Goal: Task Accomplishment & Management: Manage account settings

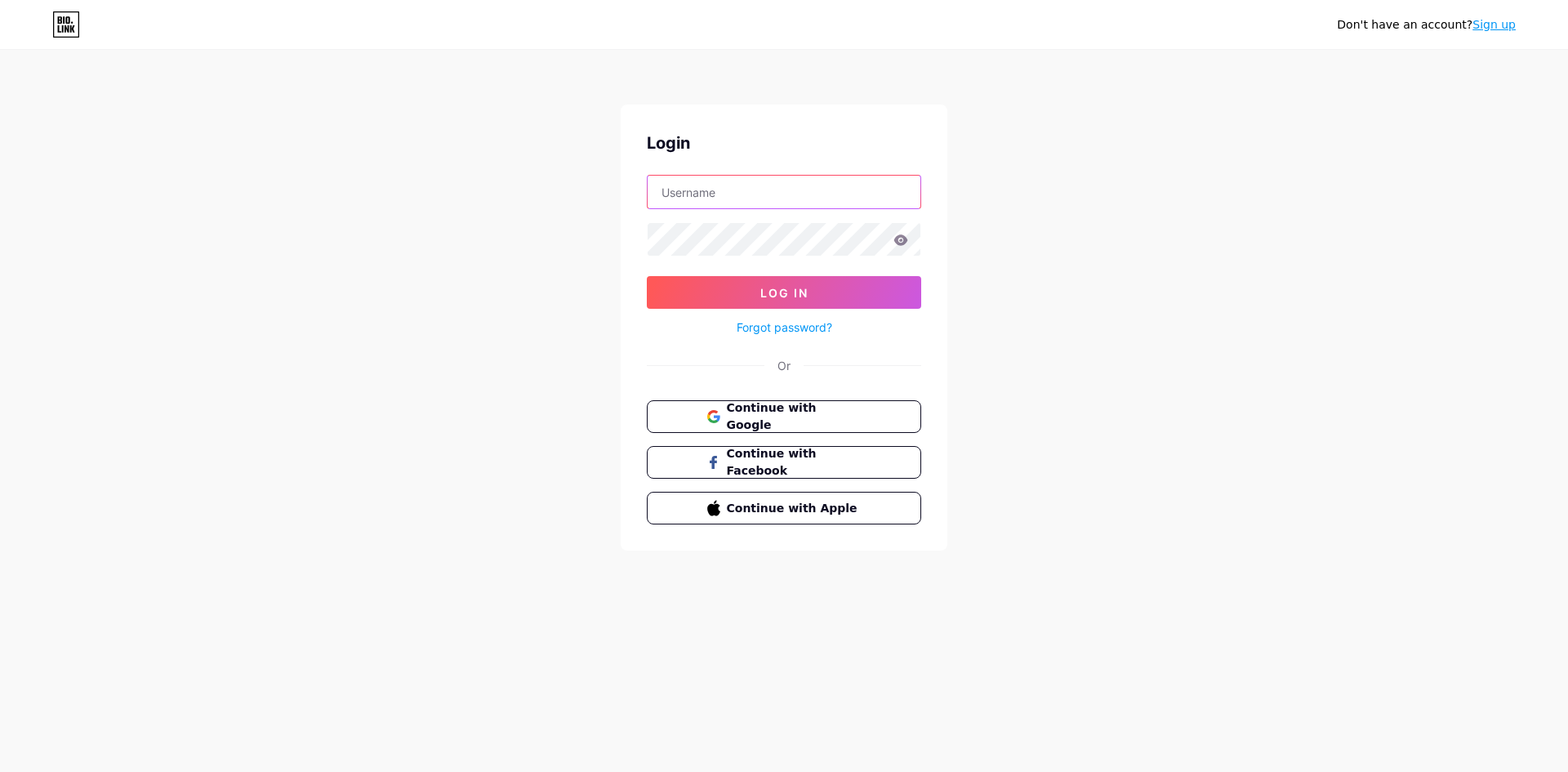
click at [711, 206] on input "text" at bounding box center [784, 192] width 273 height 33
click at [899, 242] on icon at bounding box center [900, 240] width 14 height 12
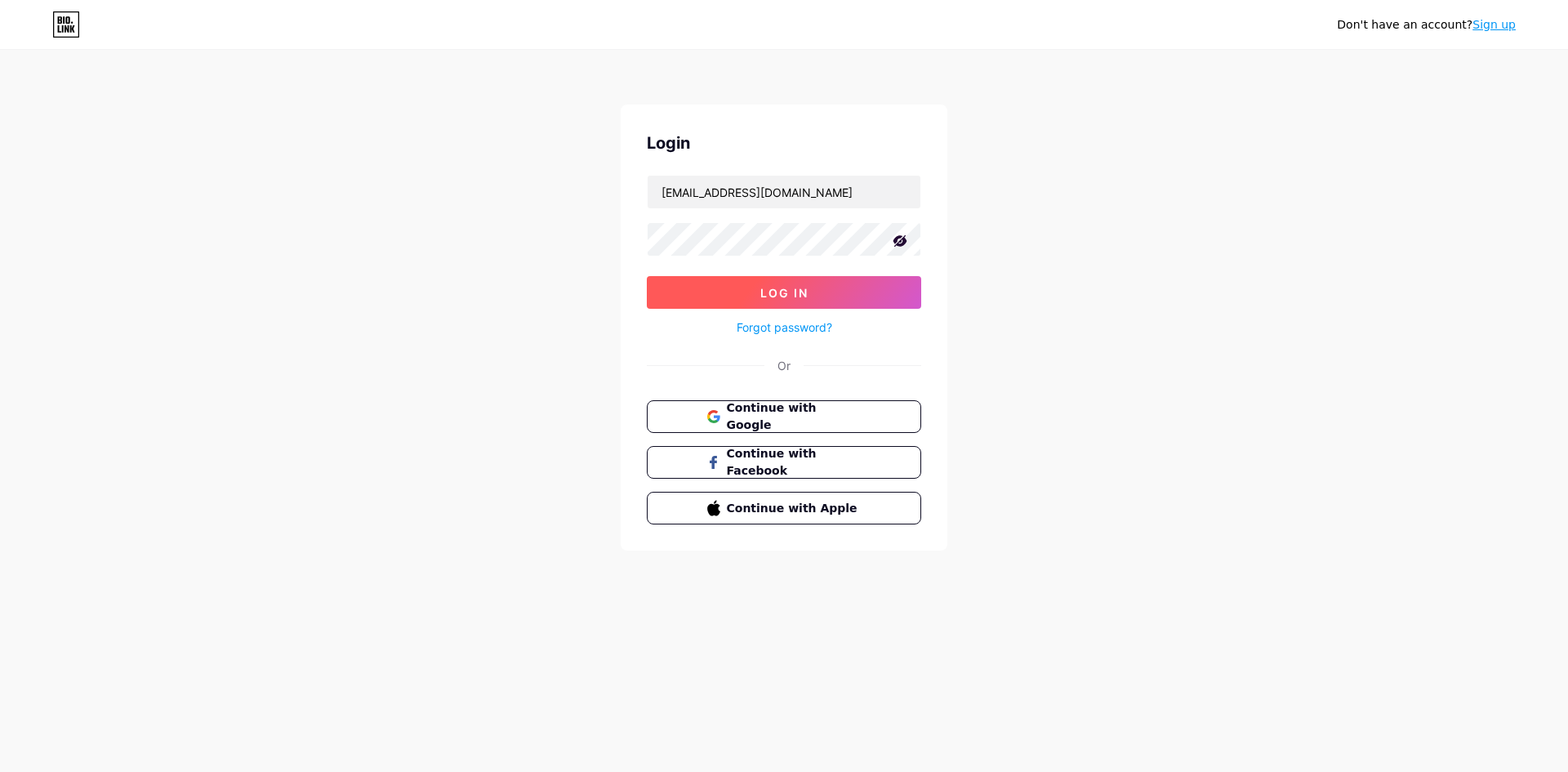
click at [883, 281] on button "Log In" at bounding box center [784, 293] width 274 height 33
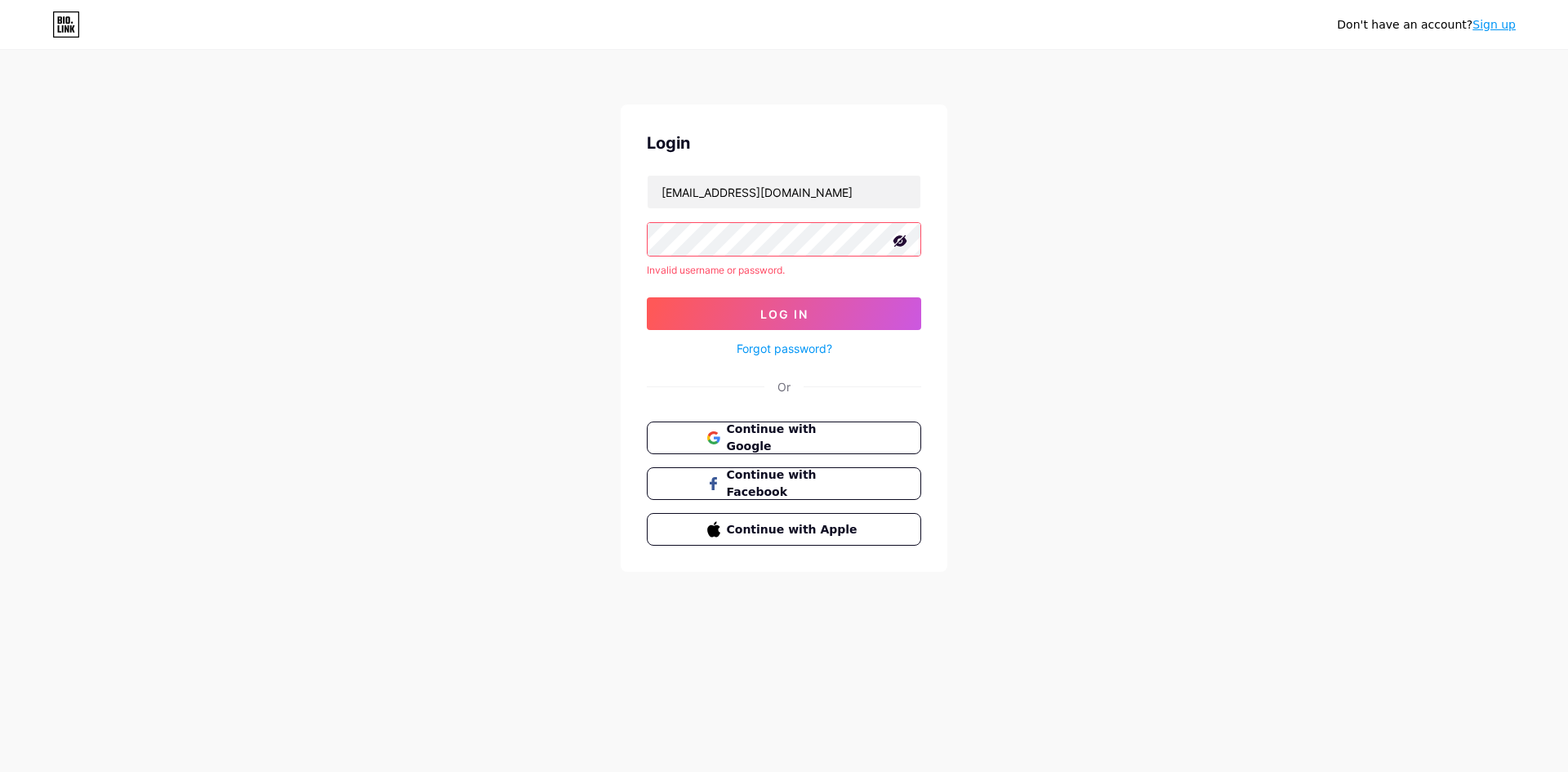
click at [848, 211] on form "[EMAIL_ADDRESS][DOMAIN_NAME] Invalid username or password. Log In Forgot passwo…" at bounding box center [784, 267] width 274 height 184
click at [848, 195] on input "[EMAIL_ADDRESS][DOMAIN_NAME]" at bounding box center [784, 192] width 273 height 33
type input "[EMAIL_ADDRESS][DOMAIN_NAME]"
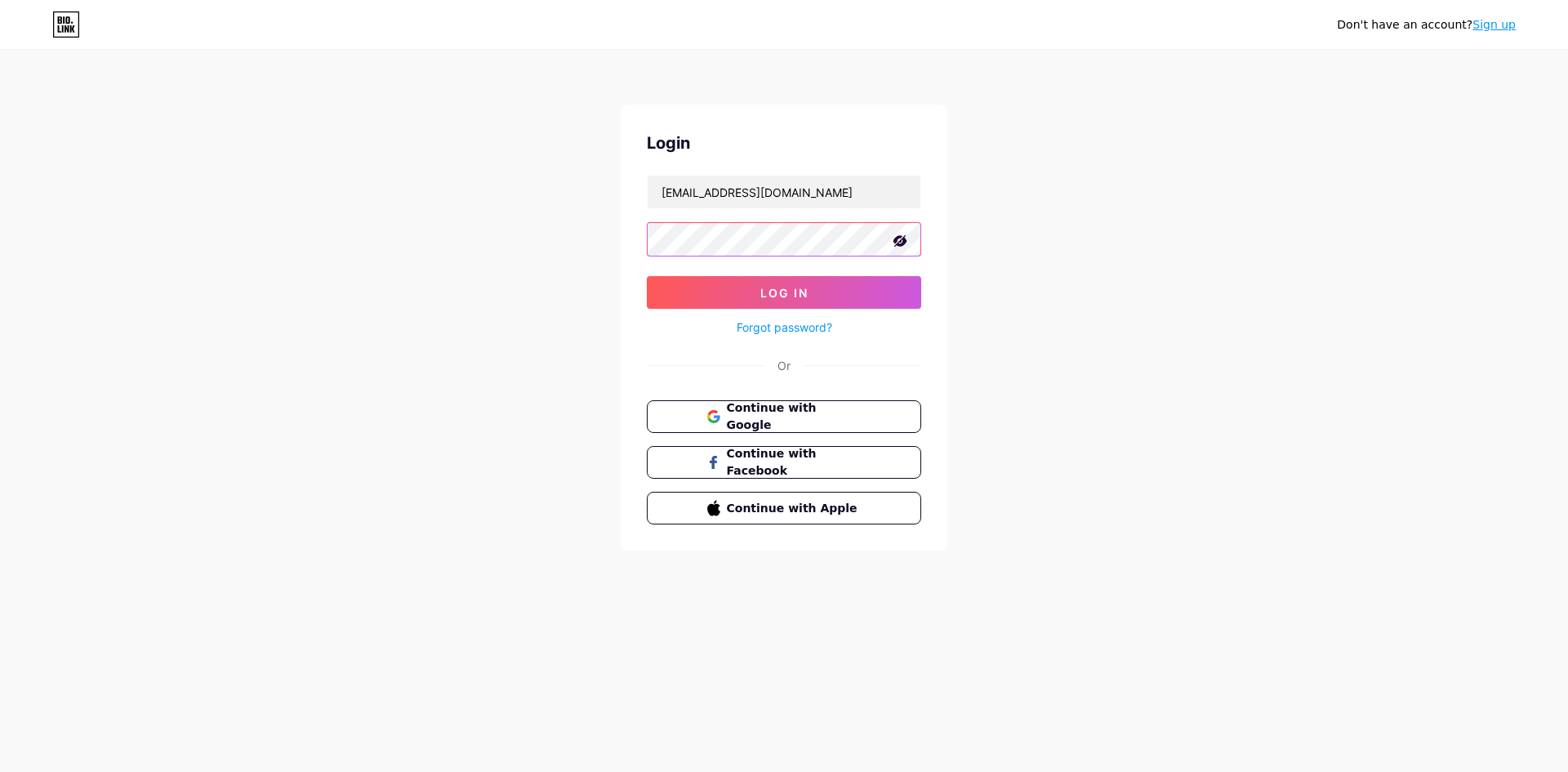
click at [647, 277] on button "Log In" at bounding box center [784, 293] width 274 height 33
